Goal: Book appointment/travel/reservation

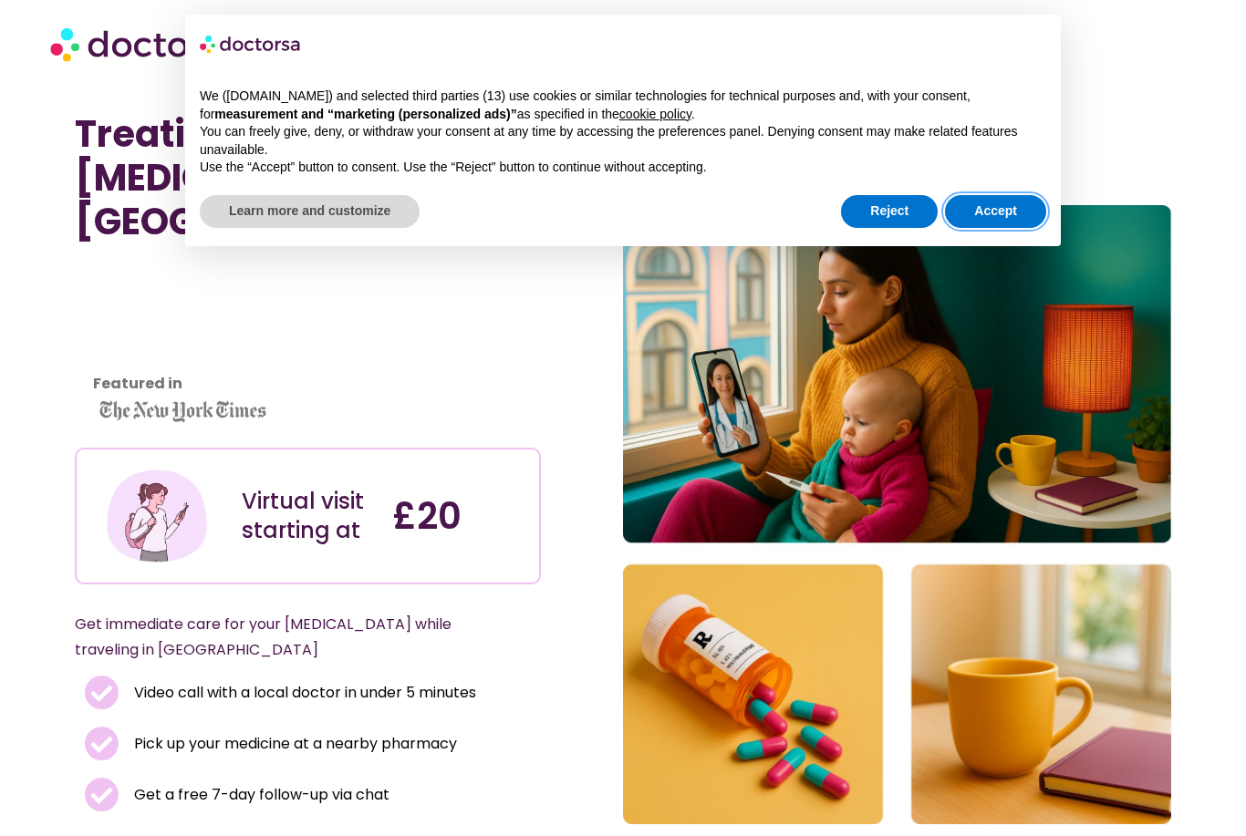
click at [1002, 205] on button "Accept" at bounding box center [995, 211] width 101 height 33
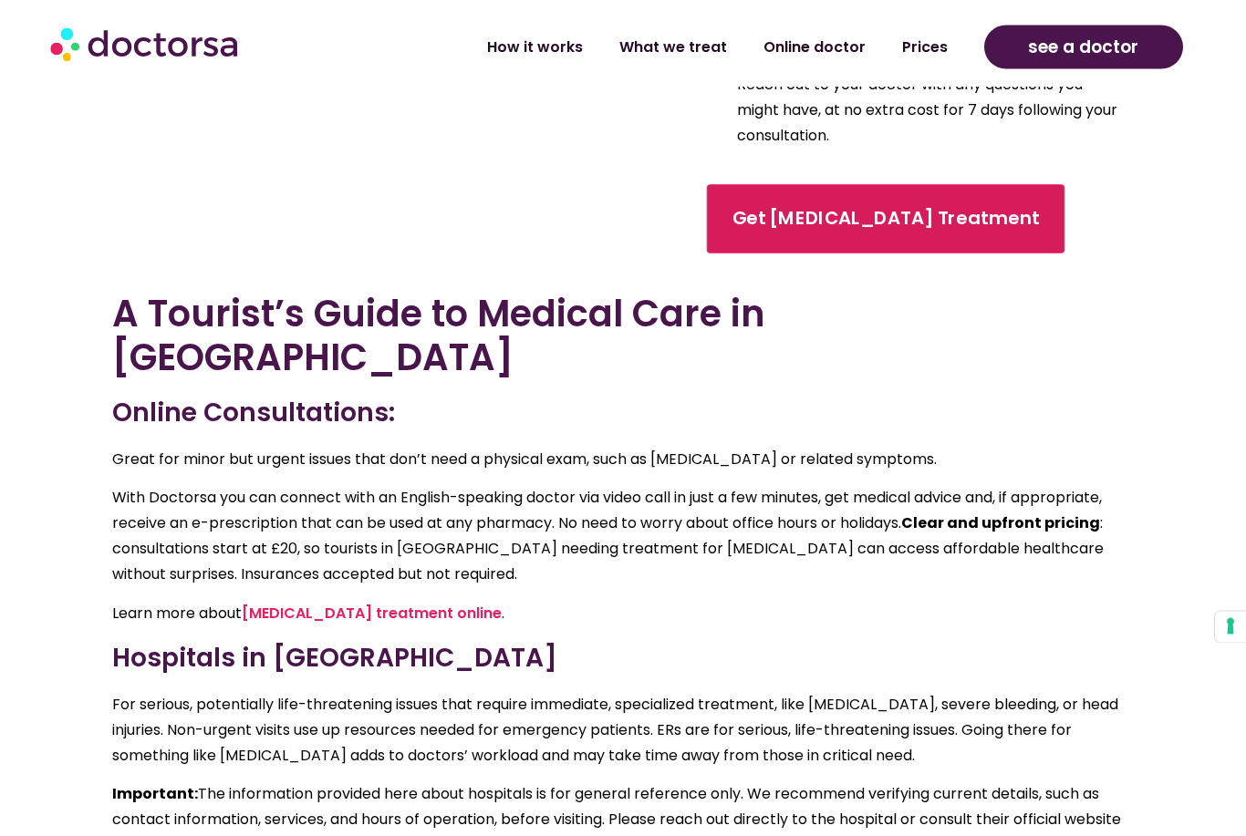
scroll to position [3183, 0]
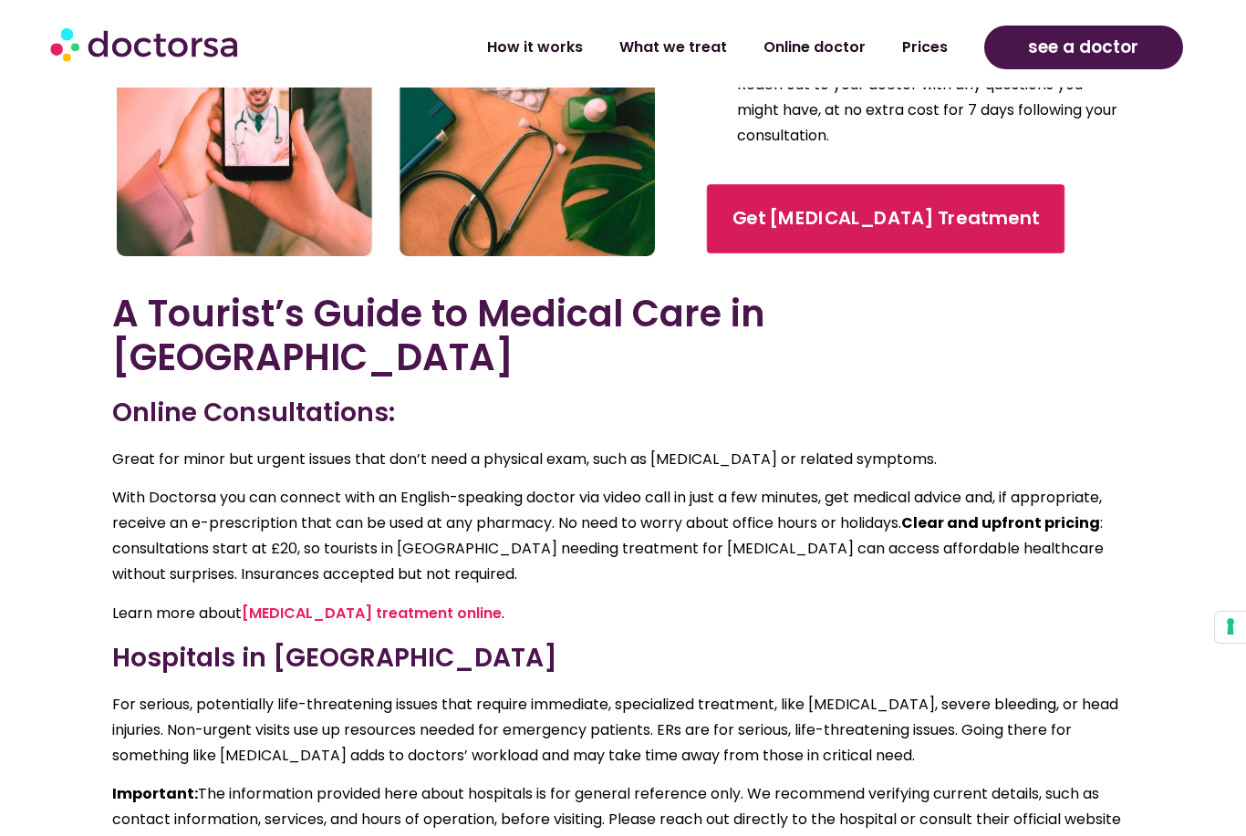
click at [966, 205] on span "Get [MEDICAL_DATA] Treatment" at bounding box center [885, 218] width 307 height 26
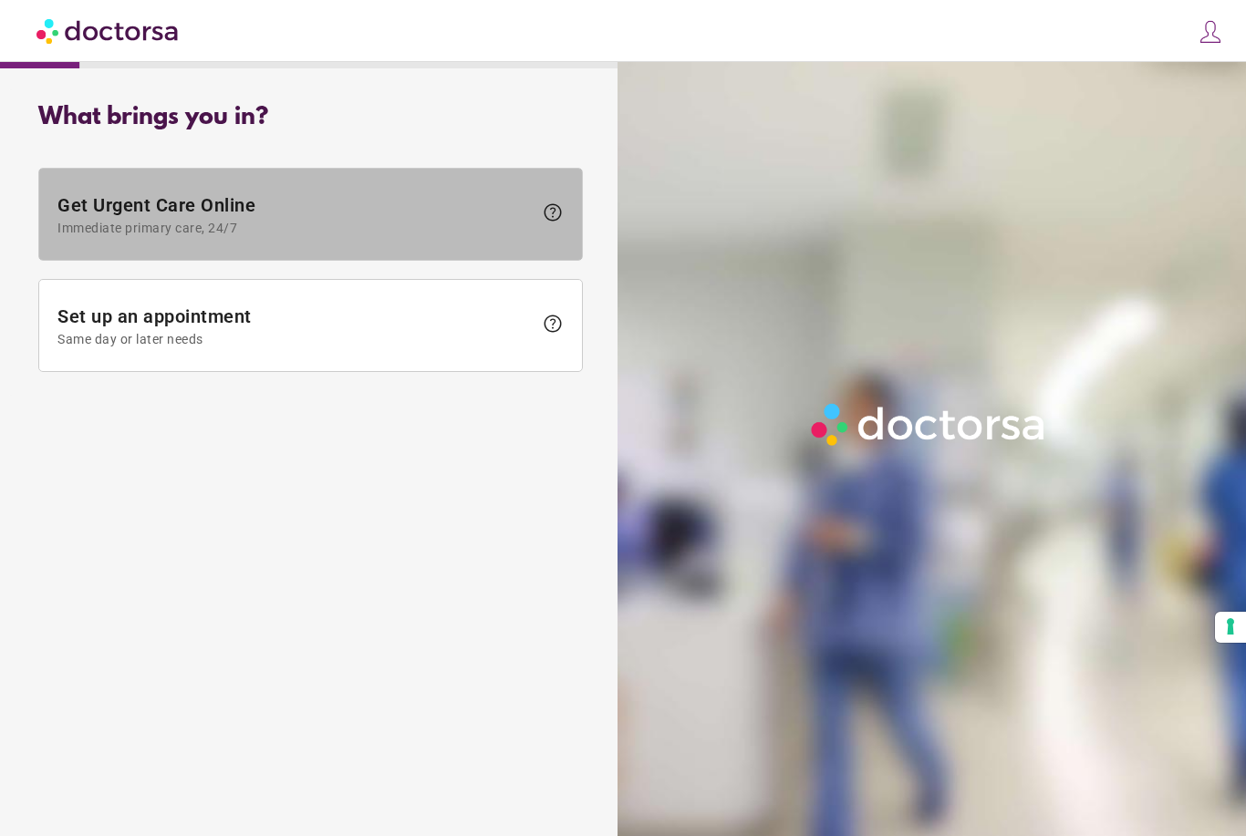
click at [541, 223] on span "help" at bounding box center [548, 215] width 31 height 26
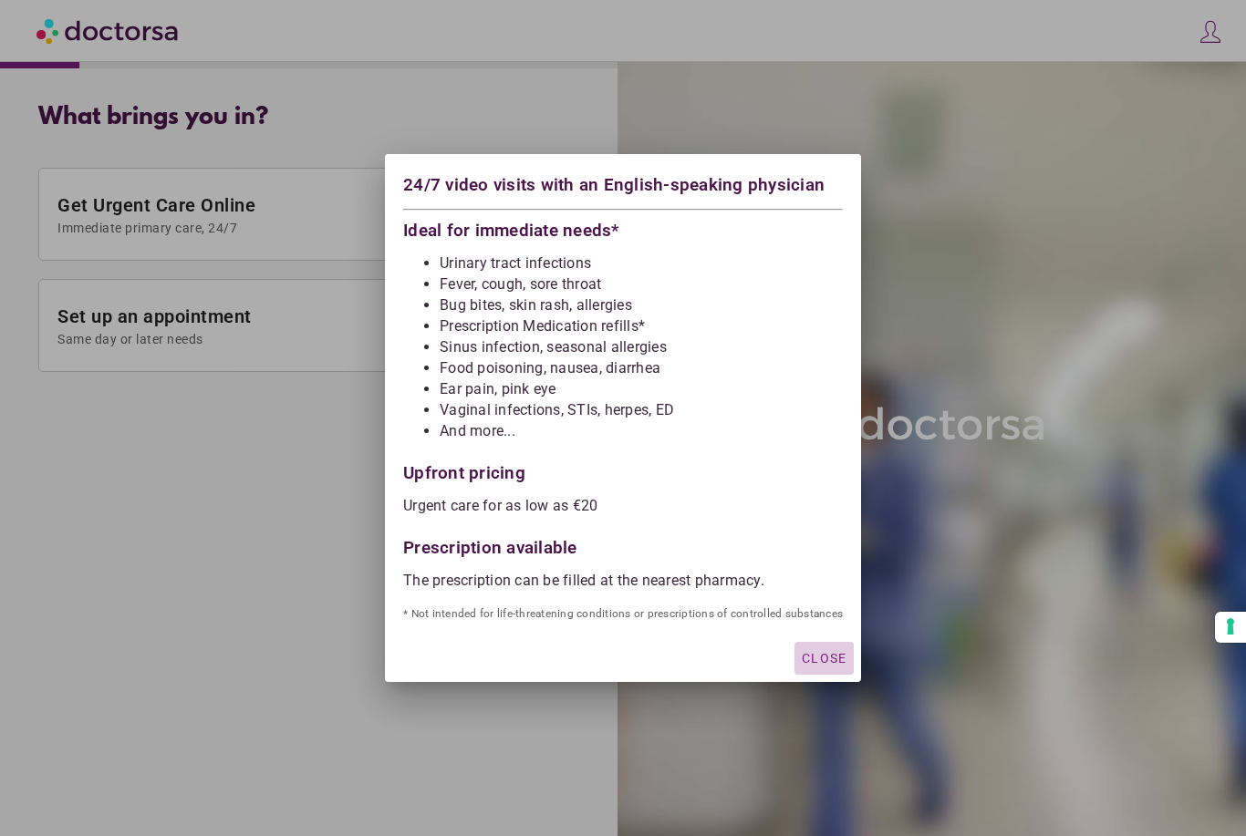
click at [818, 642] on div "button" at bounding box center [823, 658] width 59 height 33
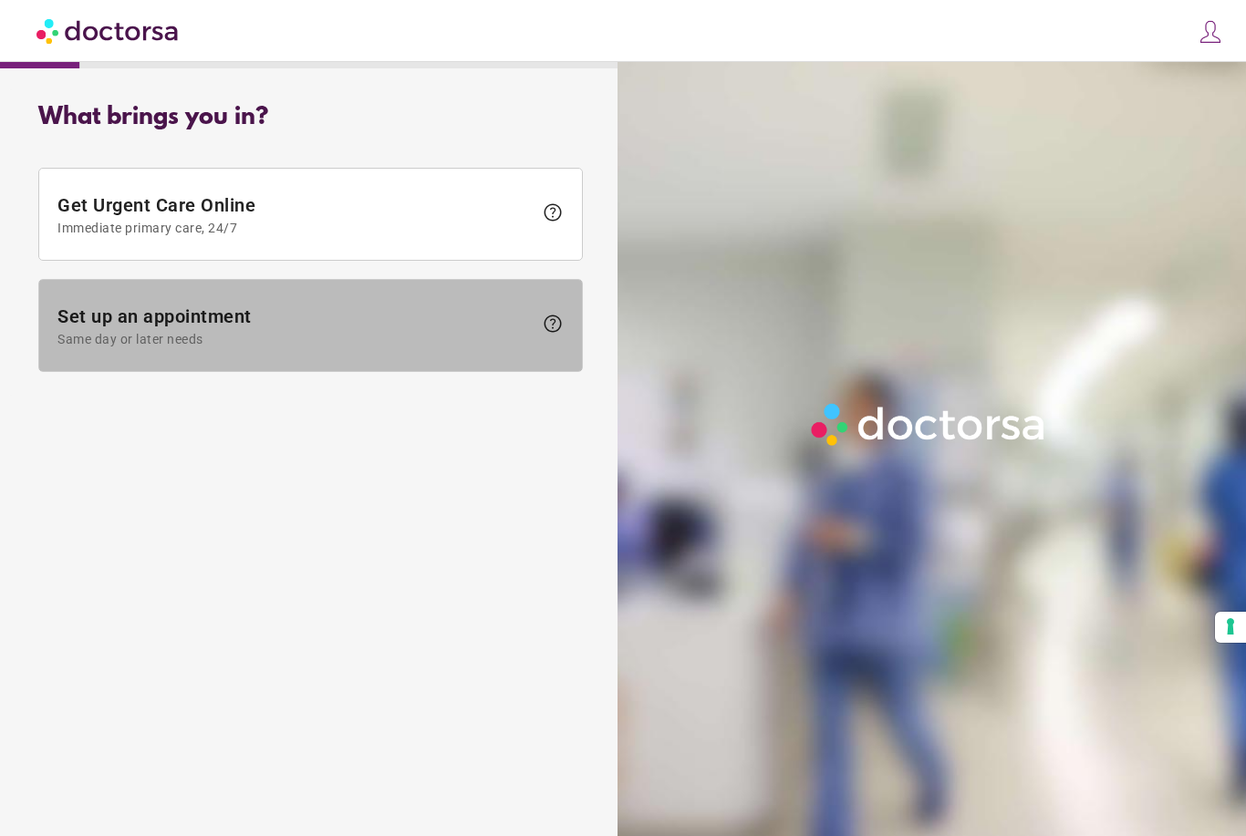
click at [434, 353] on span at bounding box center [310, 325] width 543 height 91
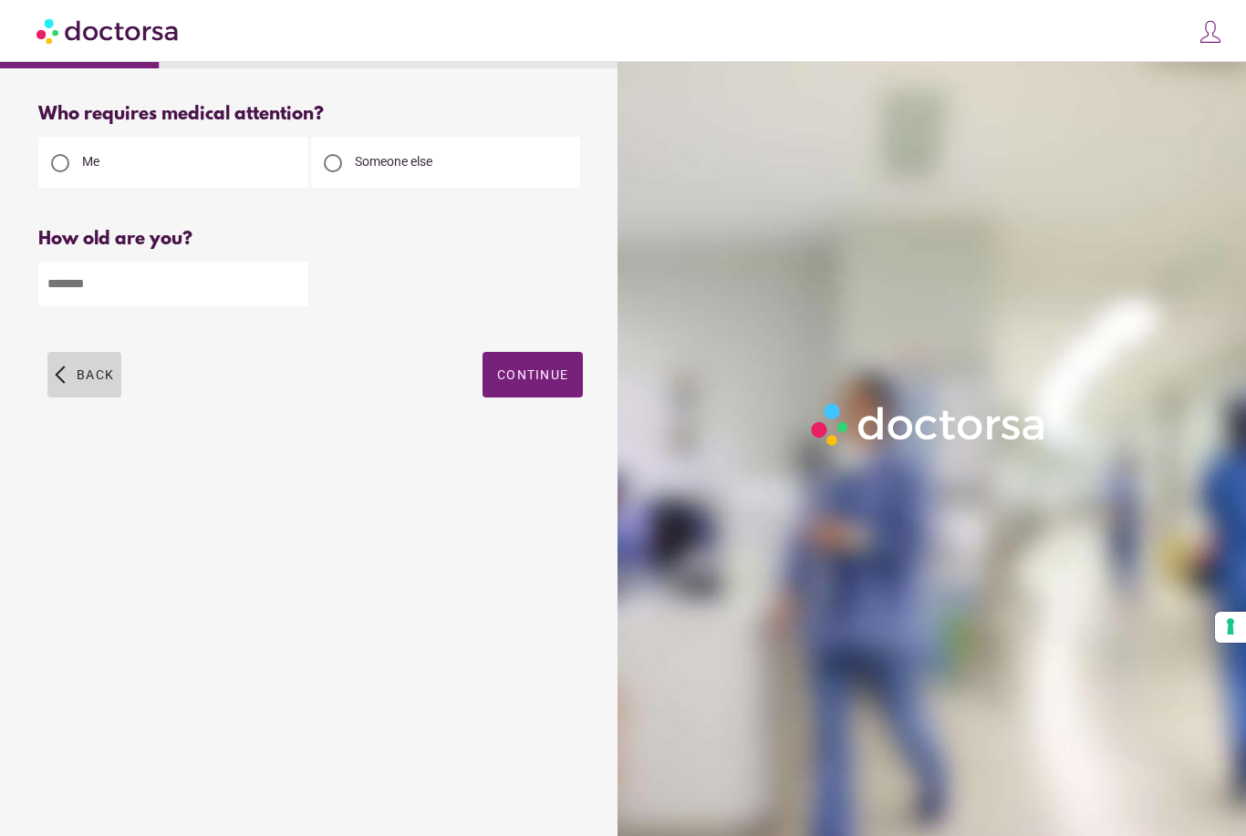
click at [78, 382] on span "Back" at bounding box center [95, 375] width 37 height 15
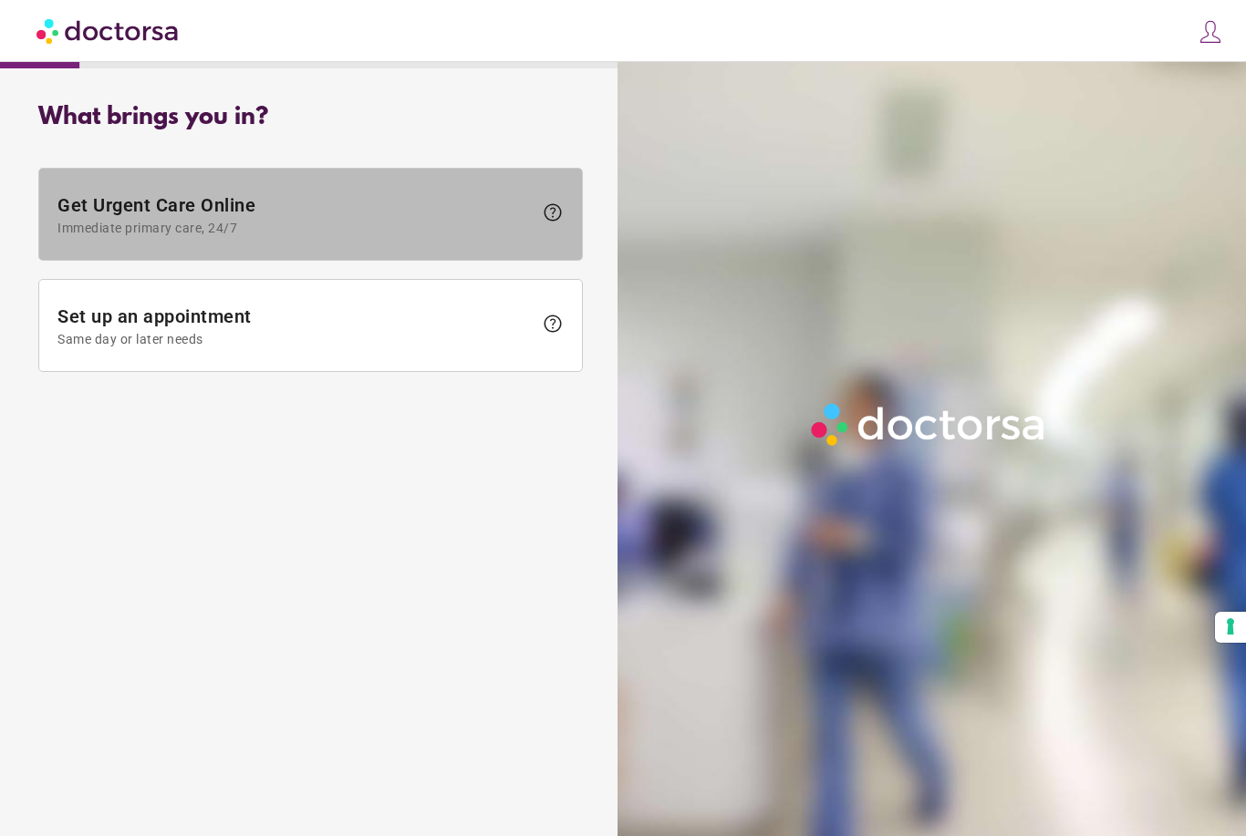
click at [104, 223] on span "Immediate primary care, 24/7" at bounding box center [294, 228] width 475 height 15
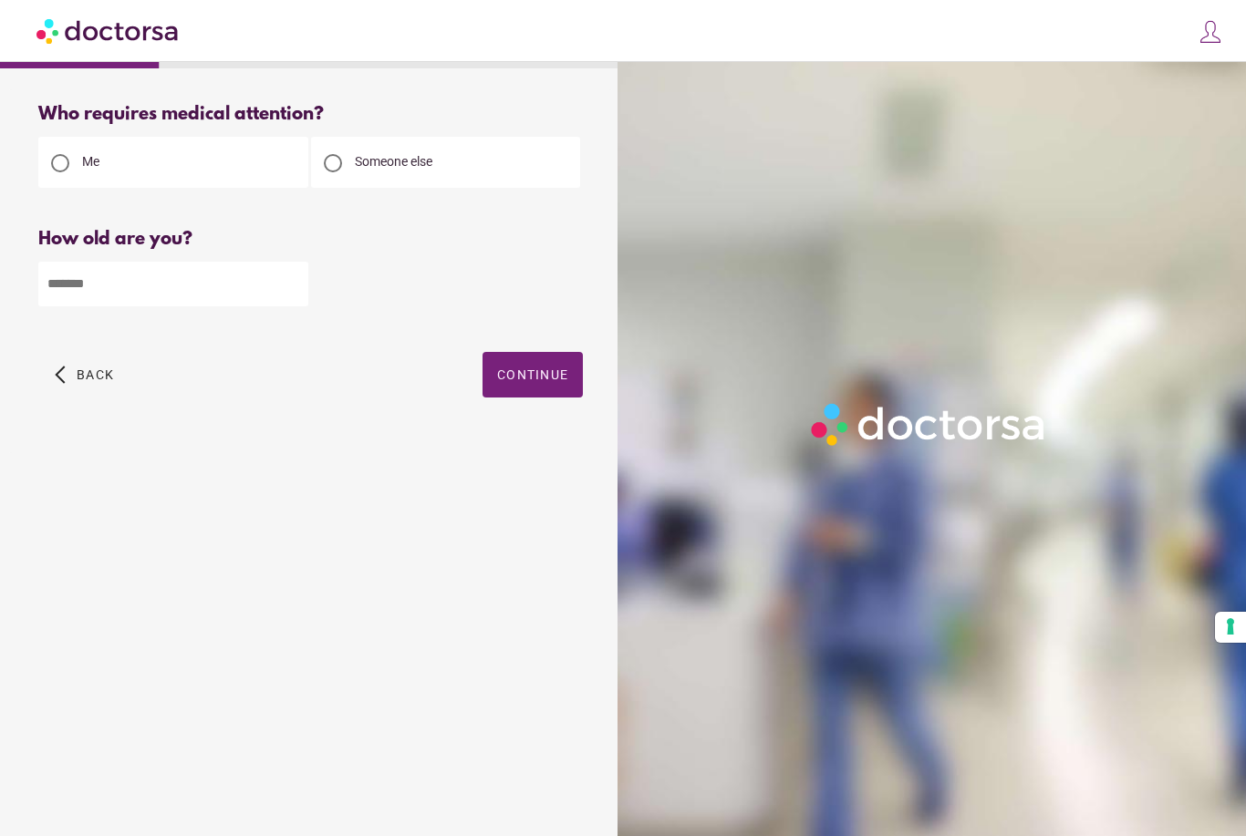
click at [235, 278] on input "number" at bounding box center [173, 284] width 270 height 45
type input "**"
click at [541, 375] on span "Continue" at bounding box center [532, 375] width 71 height 15
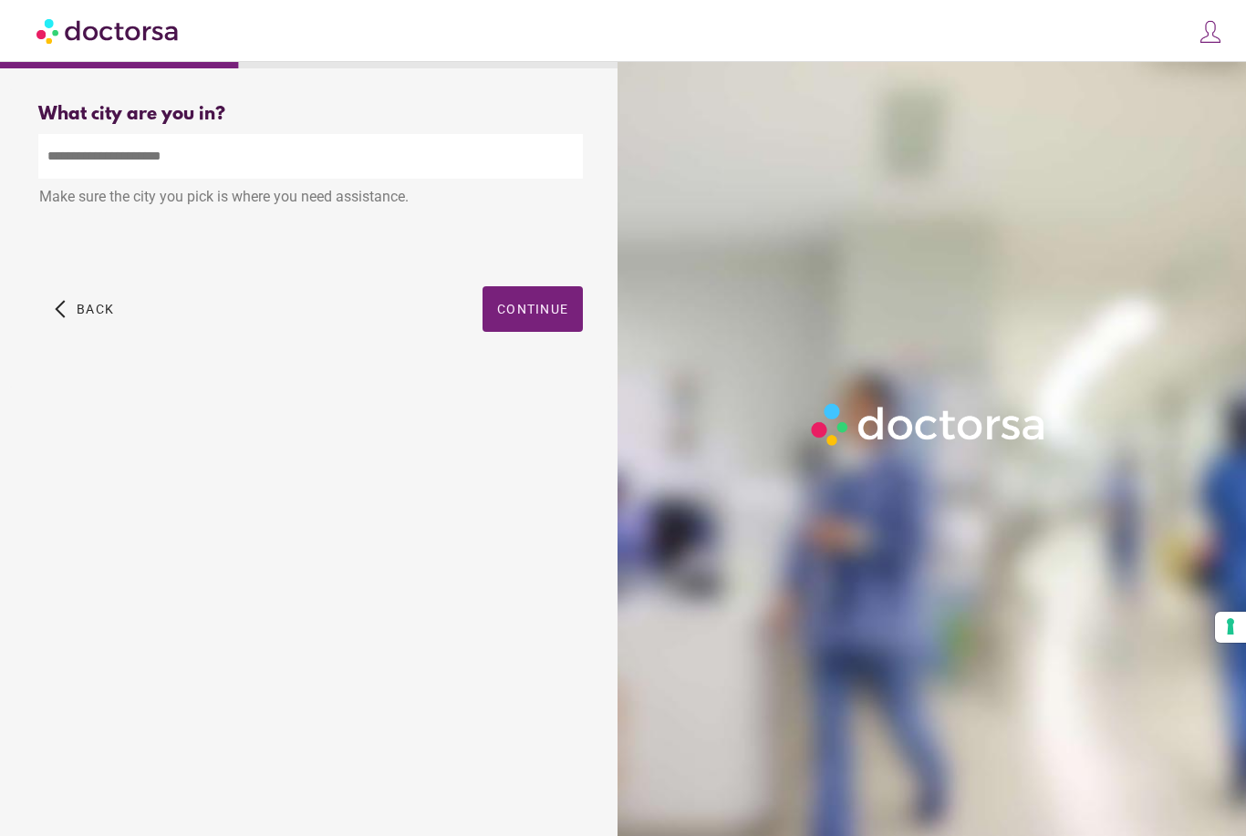
click at [512, 167] on input "text" at bounding box center [310, 156] width 544 height 45
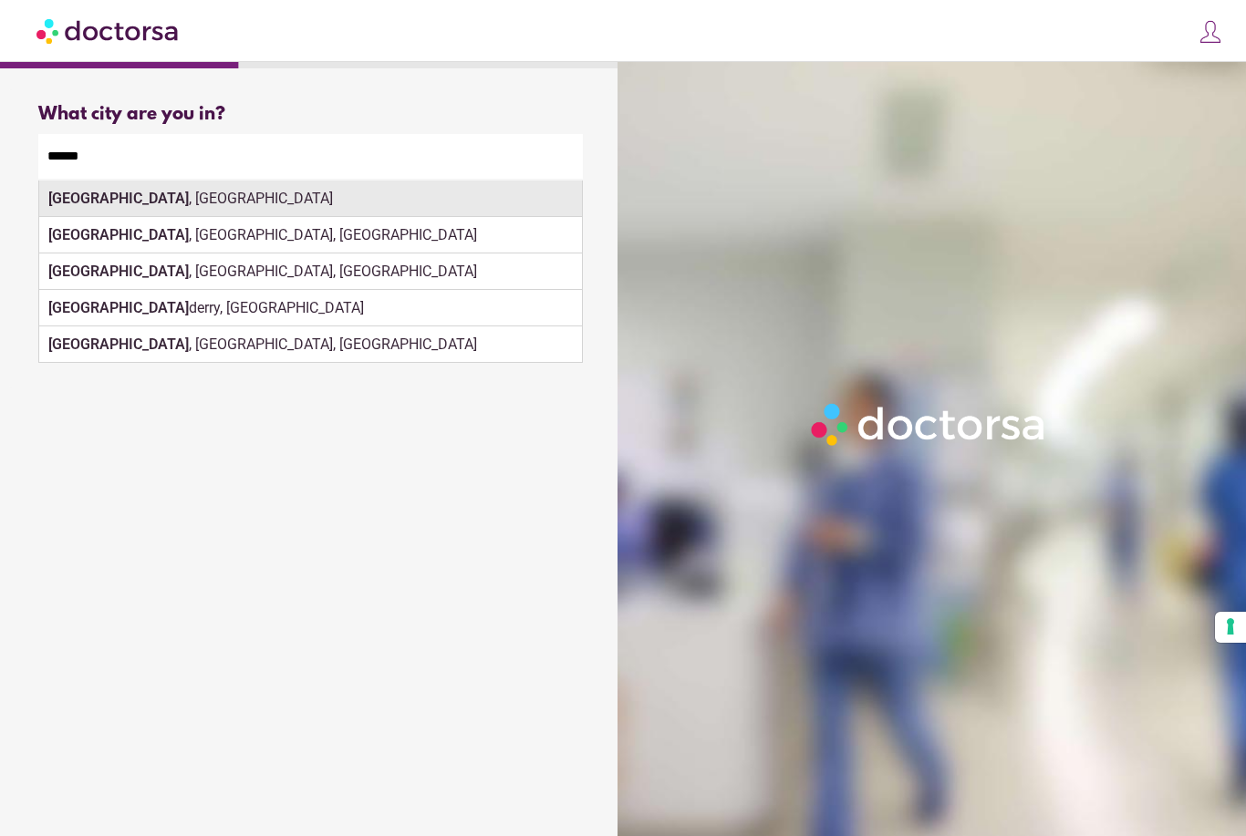
click at [484, 198] on div "London , UK" at bounding box center [310, 199] width 543 height 36
type input "**********"
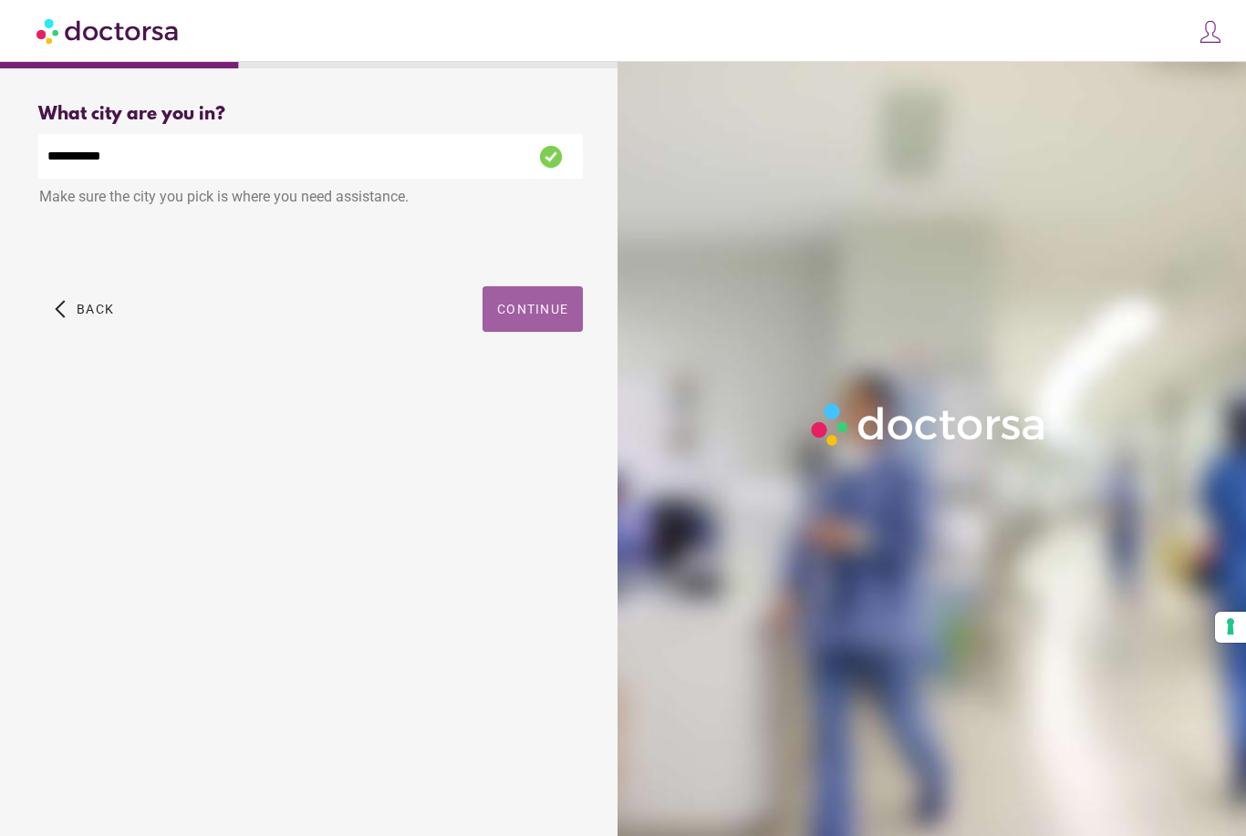
click at [531, 302] on span "Continue" at bounding box center [532, 309] width 71 height 15
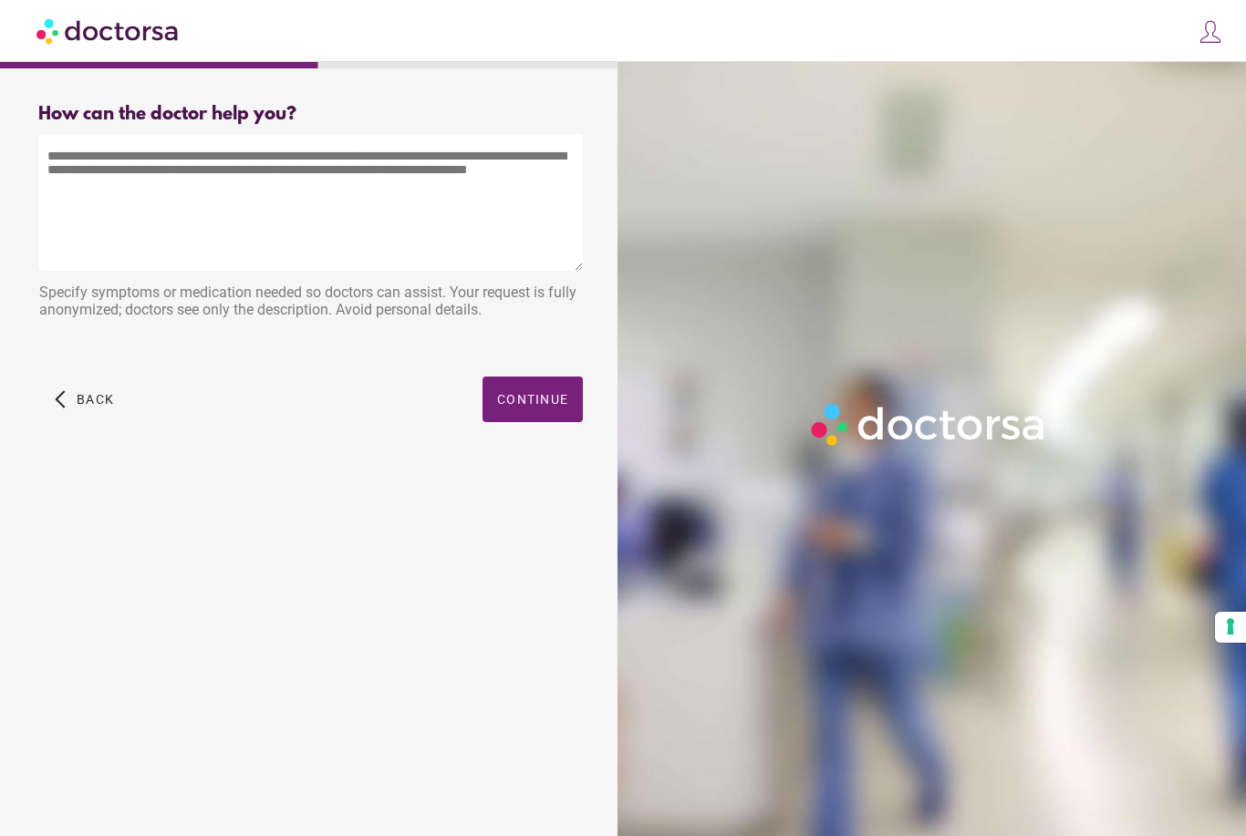
scroll to position [58, 0]
